Goal: Information Seeking & Learning: Learn about a topic

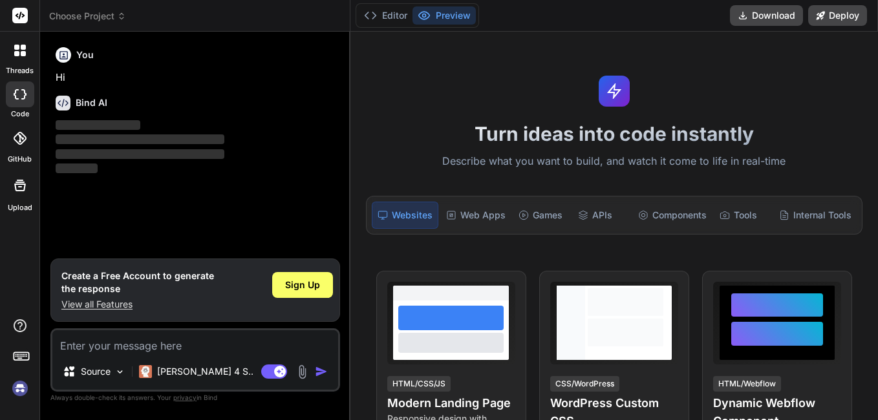
type textarea "x"
click at [479, 215] on div "Web Apps" at bounding box center [476, 215] width 70 height 27
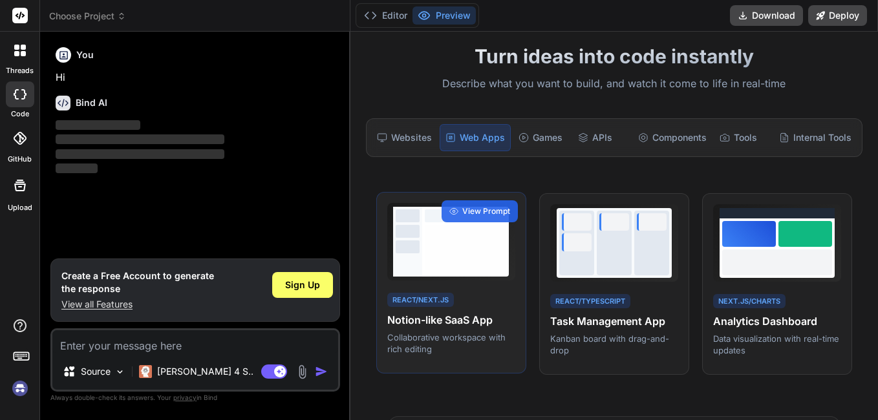
scroll to position [77, 0]
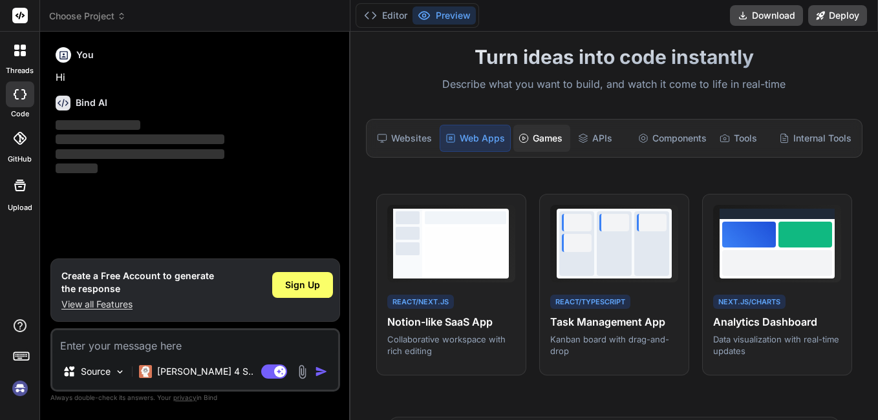
click at [552, 147] on div "Games" at bounding box center [542, 138] width 58 height 27
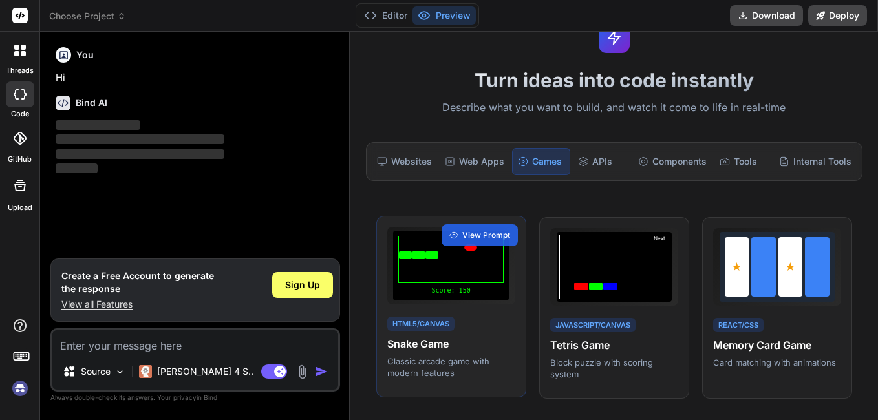
scroll to position [52, 0]
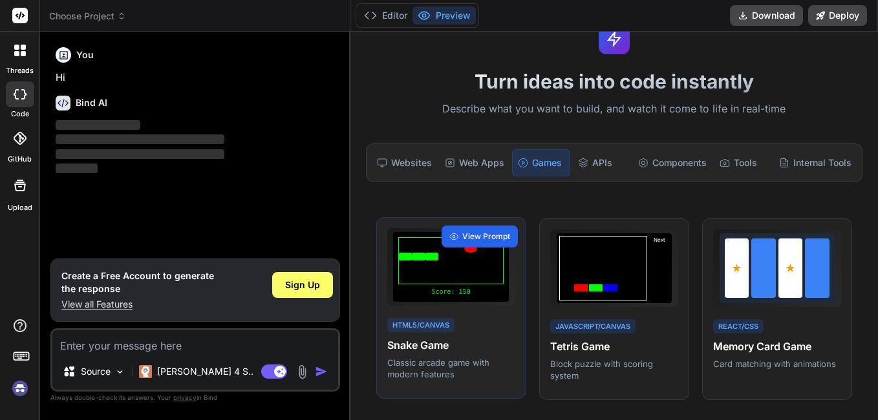
click at [480, 231] on div "View Prompt" at bounding box center [479, 237] width 76 height 22
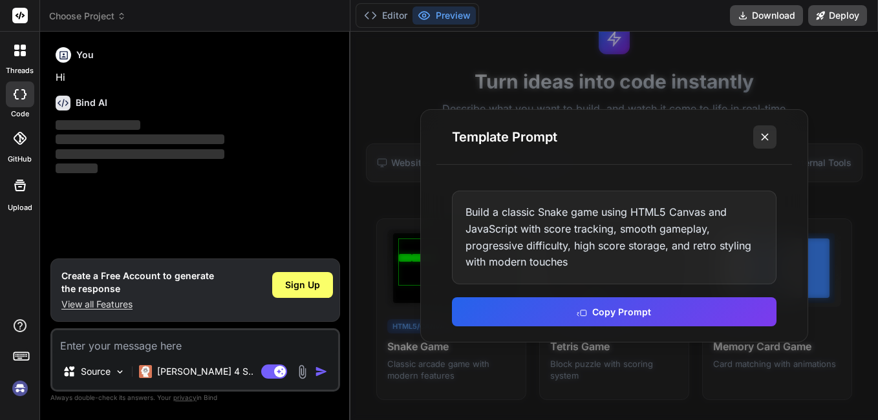
click at [770, 138] on icon at bounding box center [764, 137] width 13 height 13
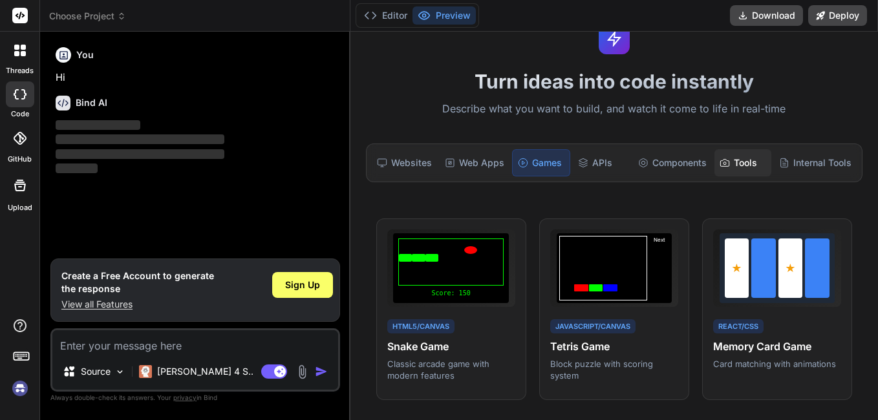
click at [734, 158] on div "Tools" at bounding box center [743, 162] width 58 height 27
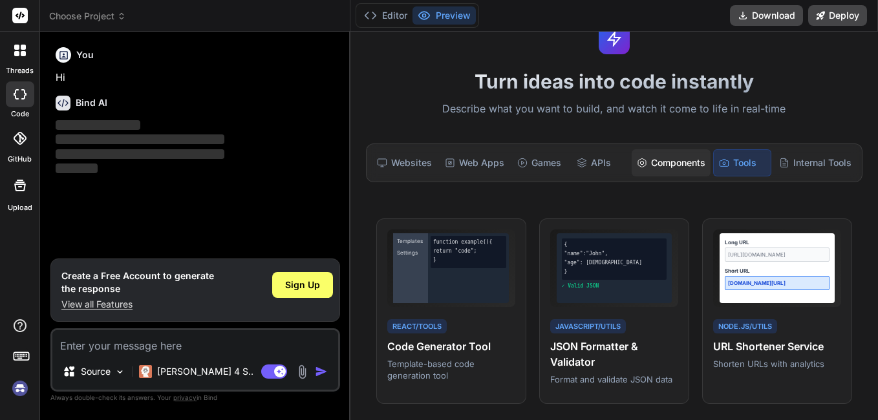
click at [694, 156] on div "Components" at bounding box center [670, 162] width 79 height 27
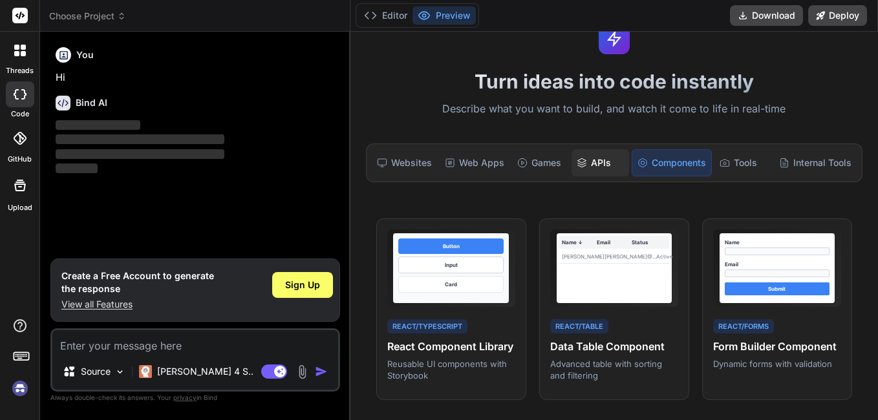
click at [602, 175] on div "APIs" at bounding box center [600, 162] width 58 height 27
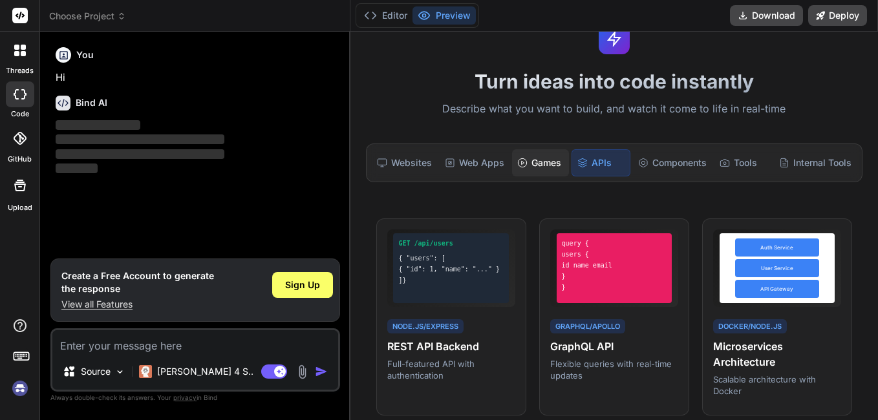
click at [529, 163] on div "Games" at bounding box center [541, 162] width 58 height 27
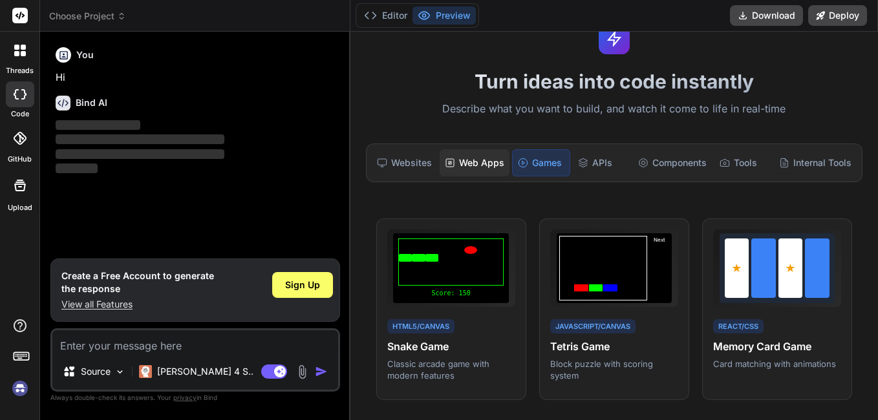
click at [470, 158] on div "Web Apps" at bounding box center [474, 162] width 70 height 27
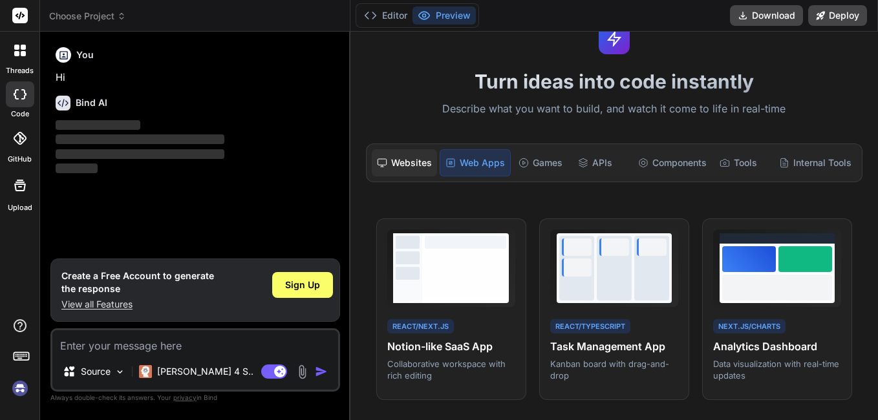
click at [405, 162] on div "Websites" at bounding box center [404, 162] width 65 height 27
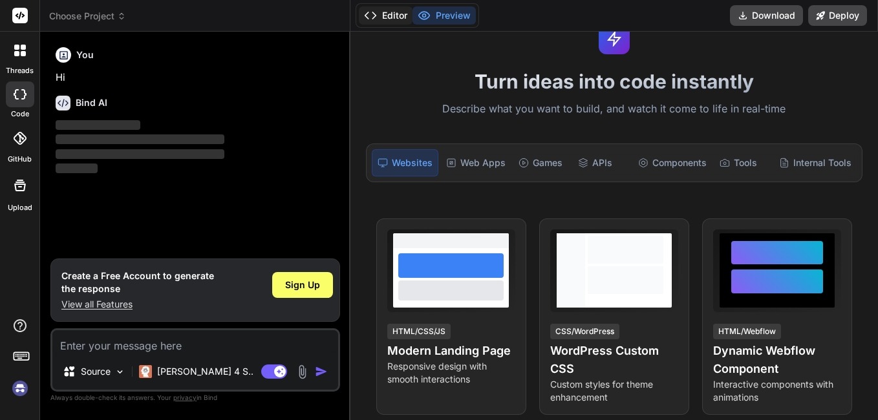
click at [387, 10] on button "Editor" at bounding box center [386, 15] width 54 height 18
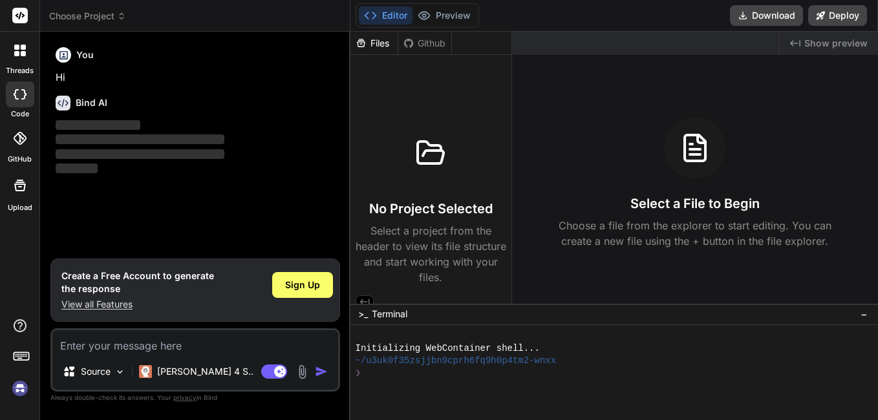
click at [704, 157] on icon at bounding box center [694, 148] width 21 height 26
click at [410, 176] on div at bounding box center [430, 153] width 62 height 62
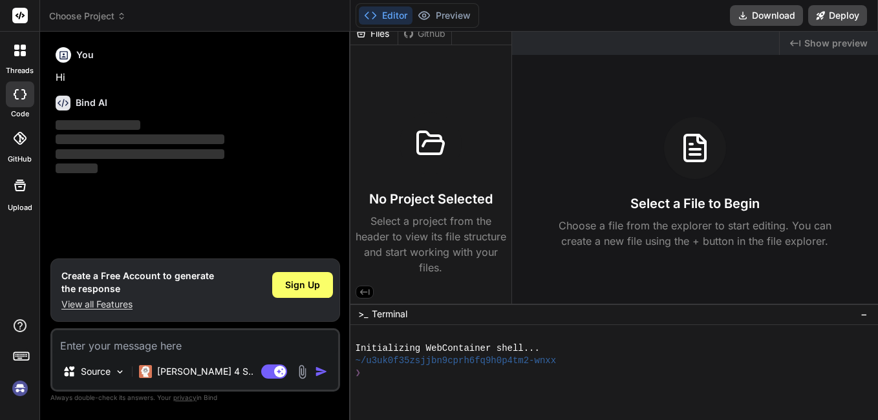
click at [368, 293] on icon at bounding box center [364, 292] width 10 height 6
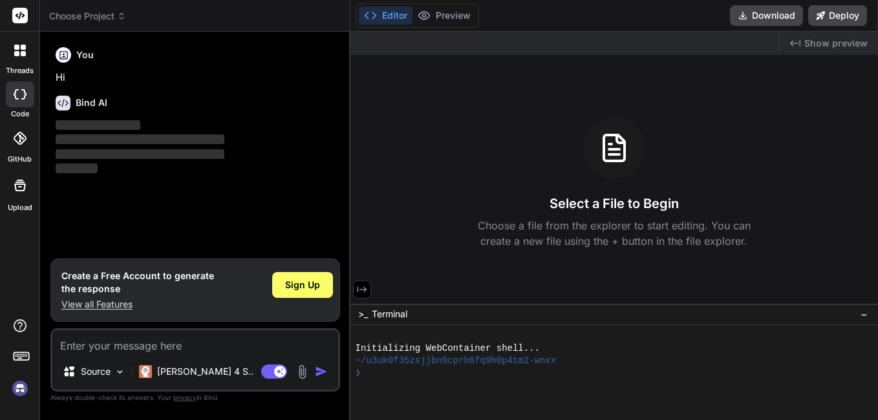
click at [368, 293] on button at bounding box center [362, 289] width 18 height 18
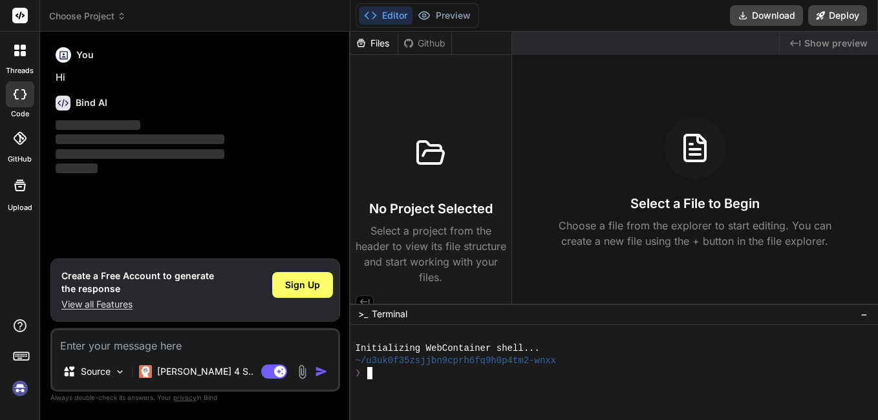
click at [455, 377] on div "❯" at bounding box center [607, 373] width 505 height 12
click at [10, 58] on div at bounding box center [19, 50] width 27 height 27
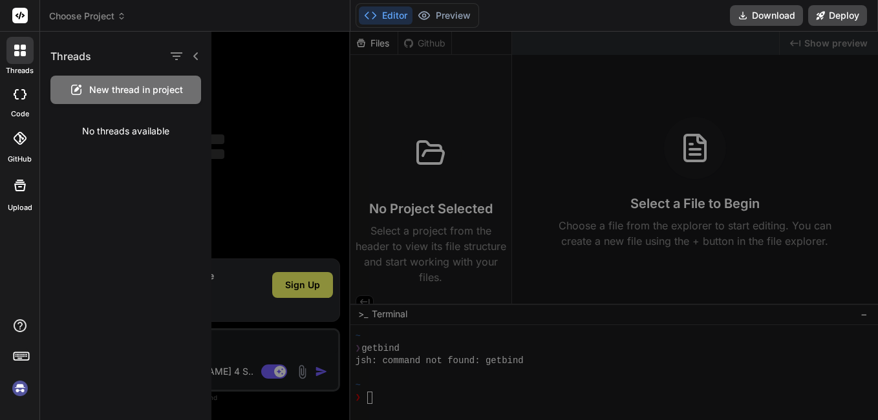
click at [23, 385] on img at bounding box center [20, 388] width 22 height 22
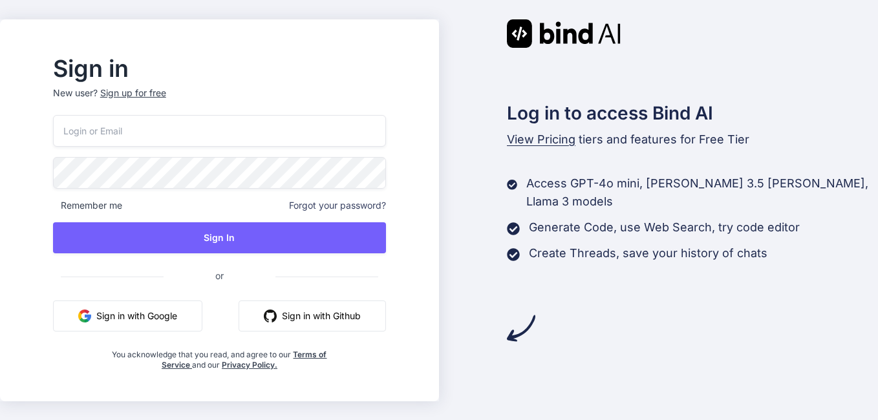
click at [529, 148] on p "View Pricing tiers and features for Free Tier" at bounding box center [692, 140] width 371 height 18
click at [516, 132] on span "View Pricing" at bounding box center [541, 139] width 68 height 14
click at [507, 136] on span "View Pricing" at bounding box center [541, 139] width 68 height 14
click at [471, 376] on div "Log in to access Bind AI View Pricing tiers and features for Free Tier Access G…" at bounding box center [658, 210] width 439 height 382
click at [532, 140] on span "View Pricing" at bounding box center [541, 139] width 68 height 14
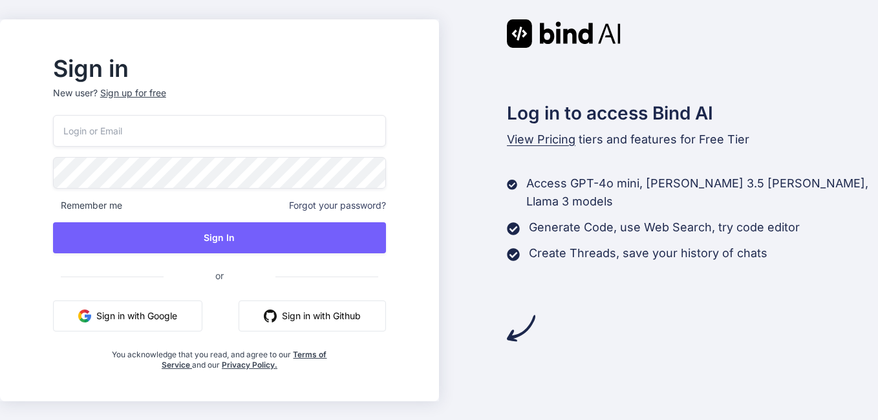
click at [532, 140] on span "View Pricing" at bounding box center [541, 139] width 68 height 14
click at [547, 135] on span "View Pricing" at bounding box center [541, 139] width 68 height 14
drag, startPoint x: 547, startPoint y: 135, endPoint x: 530, endPoint y: 142, distance: 18.8
drag, startPoint x: 530, startPoint y: 142, endPoint x: 521, endPoint y: 140, distance: 8.6
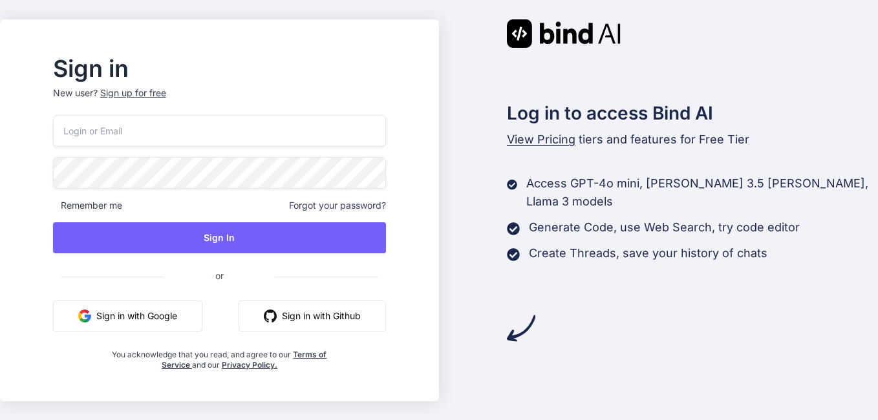
click at [521, 140] on span "View Pricing" at bounding box center [541, 139] width 68 height 14
click at [528, 142] on span "View Pricing" at bounding box center [541, 139] width 68 height 14
